Goal: Task Accomplishment & Management: Manage account settings

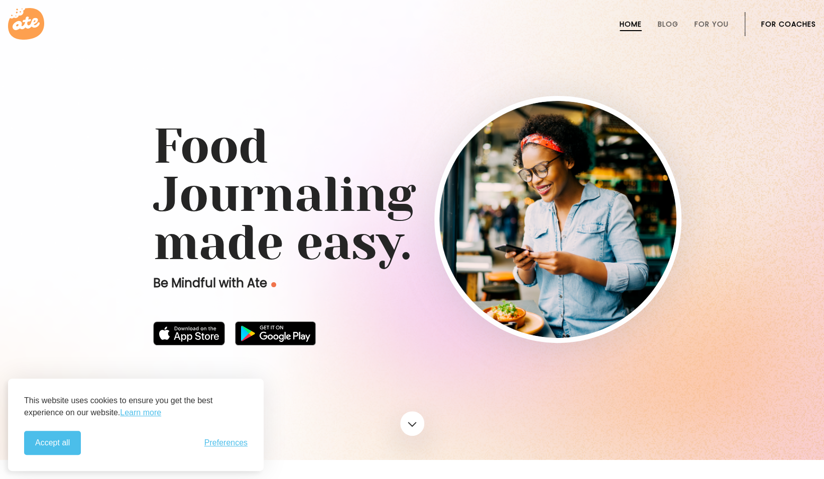
click at [786, 23] on link "For Coaches" at bounding box center [788, 24] width 55 height 8
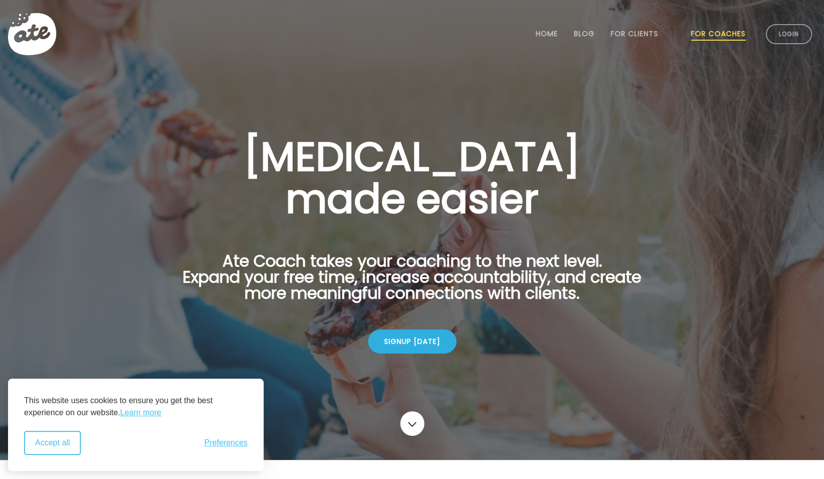
click at [68, 439] on button "Accept all" at bounding box center [52, 443] width 57 height 24
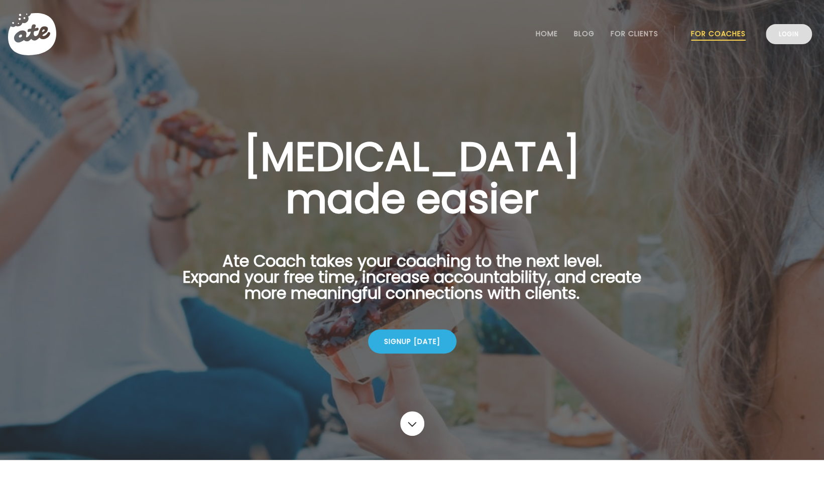
click at [778, 38] on link "Login" at bounding box center [789, 34] width 46 height 20
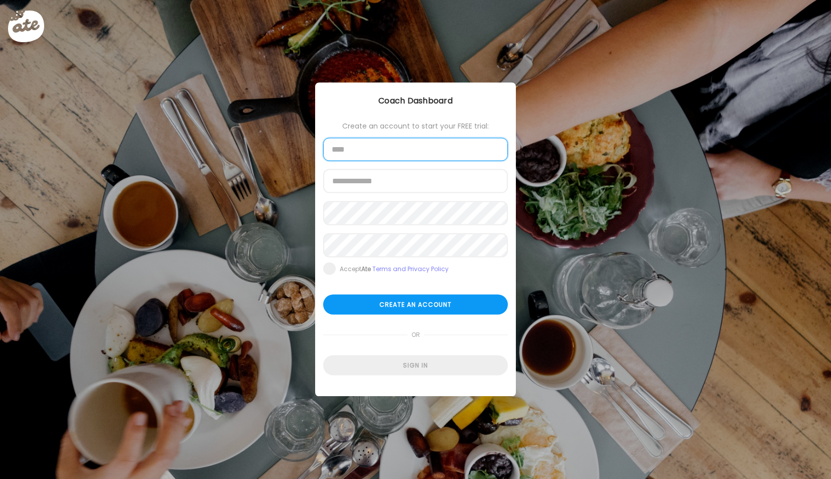
click at [363, 157] on input "text" at bounding box center [415, 149] width 185 height 23
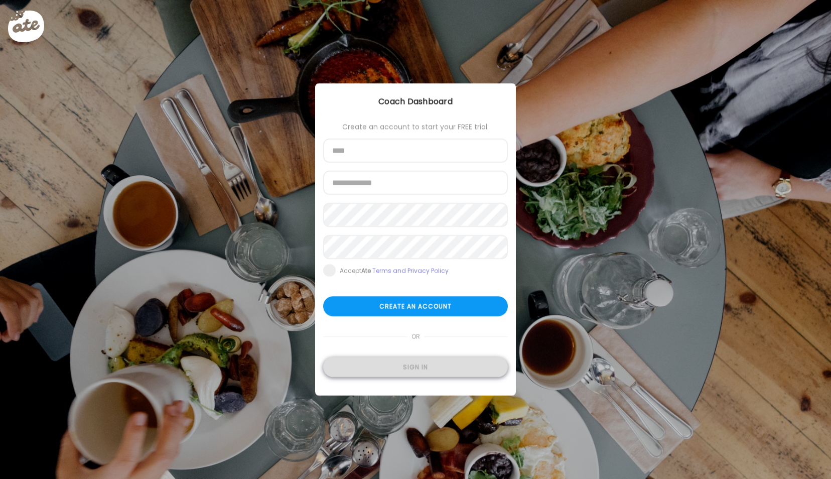
click at [415, 367] on div "Sign in" at bounding box center [415, 367] width 185 height 20
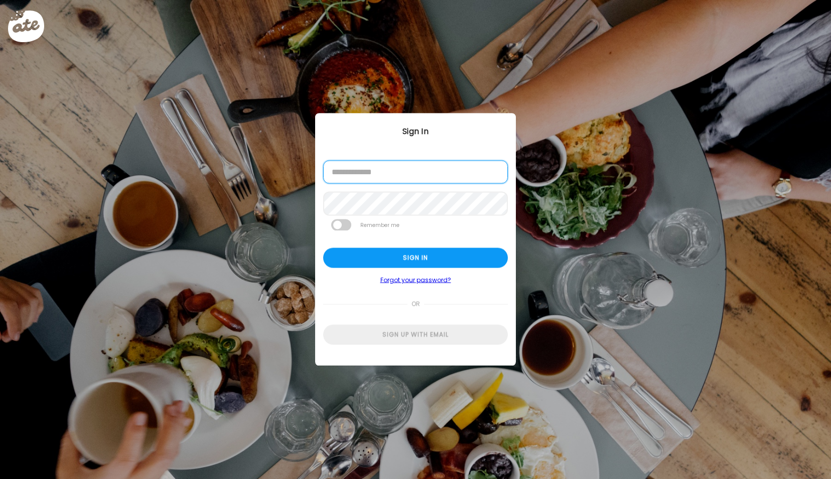
click at [392, 172] on input "email" at bounding box center [415, 172] width 185 height 23
type input "**********"
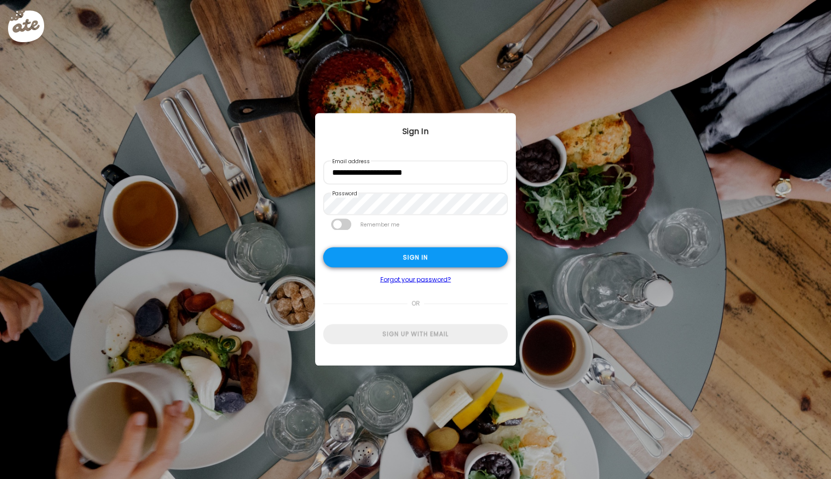
click at [415, 258] on div "Sign in" at bounding box center [415, 258] width 185 height 20
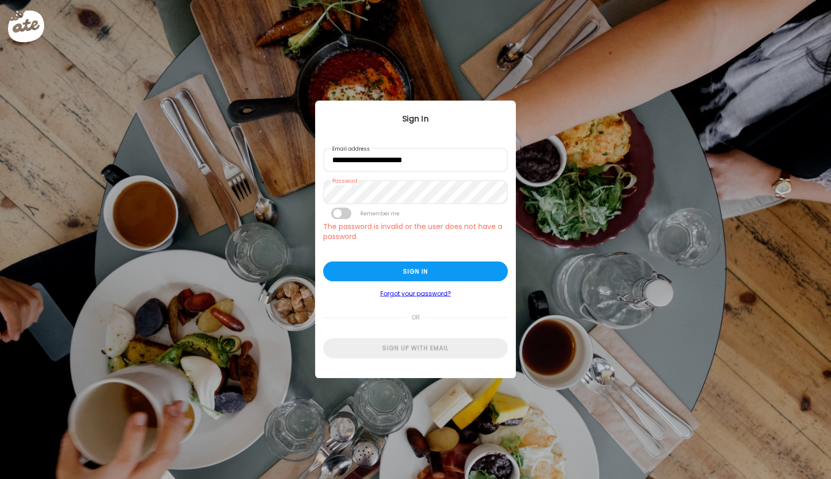
click at [416, 290] on link "Forgot your password?" at bounding box center [415, 294] width 185 height 8
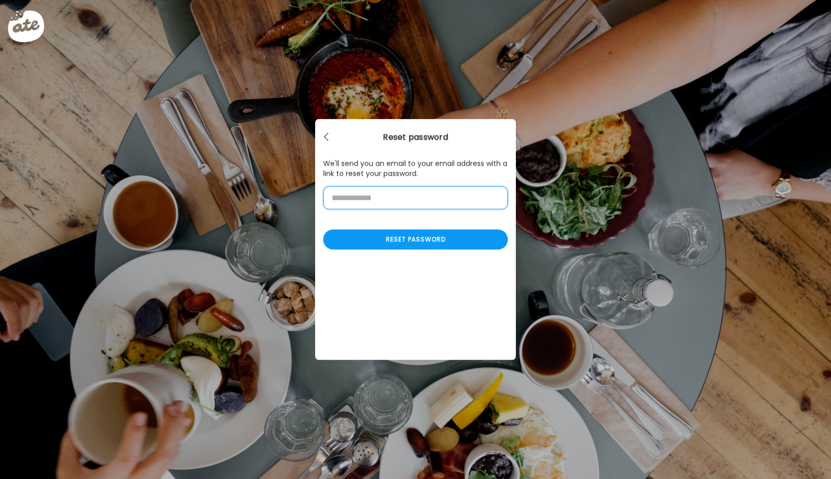
click at [395, 203] on input "email" at bounding box center [415, 197] width 185 height 23
type input "**********"
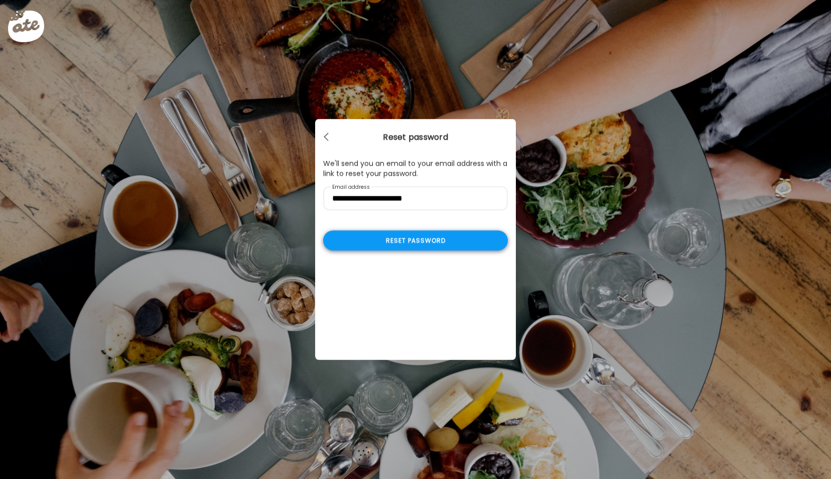
click at [388, 243] on div "Reset password" at bounding box center [415, 240] width 185 height 20
